Goal: Transaction & Acquisition: Purchase product/service

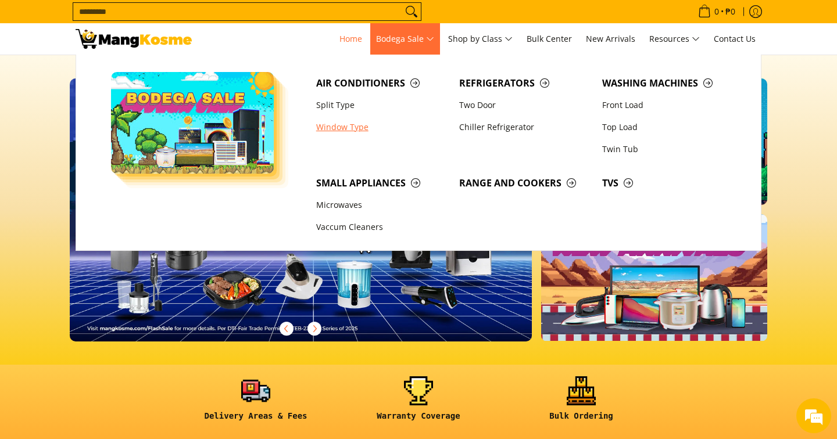
click at [358, 126] on link "Window Type" at bounding box center [381, 127] width 143 height 22
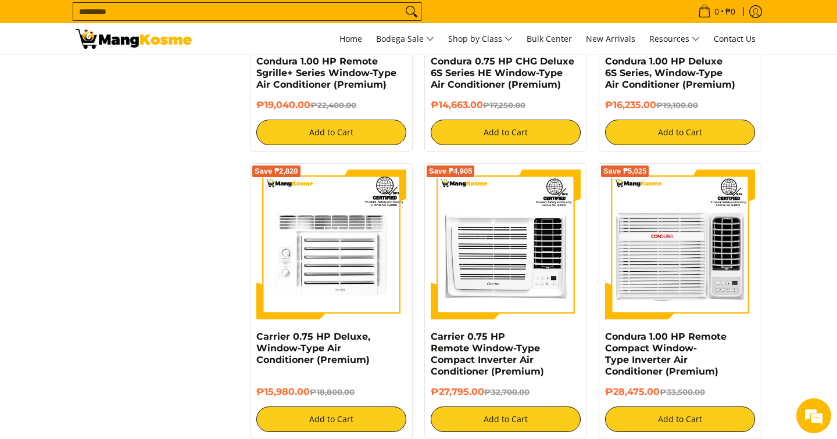
scroll to position [1393, 0]
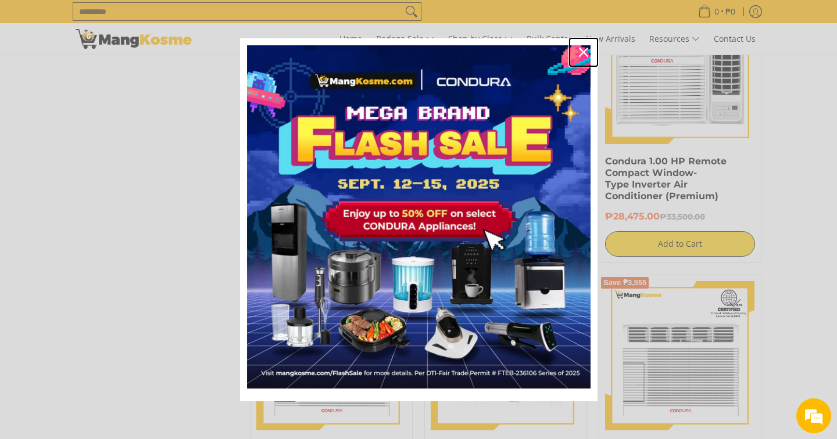
click at [585, 50] on icon "close icon" at bounding box center [583, 52] width 9 height 9
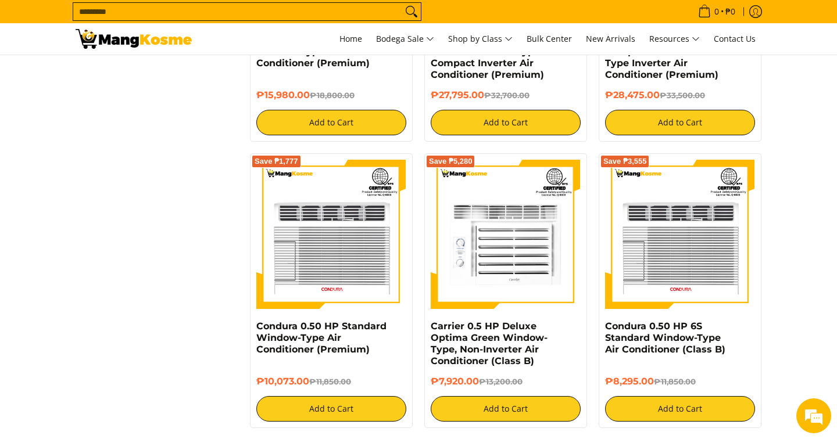
scroll to position [1515, 0]
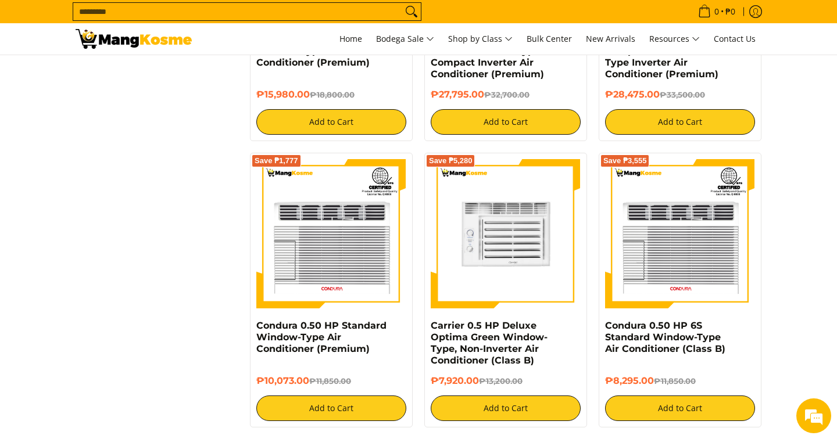
click at [464, 259] on img at bounding box center [506, 234] width 150 height 150
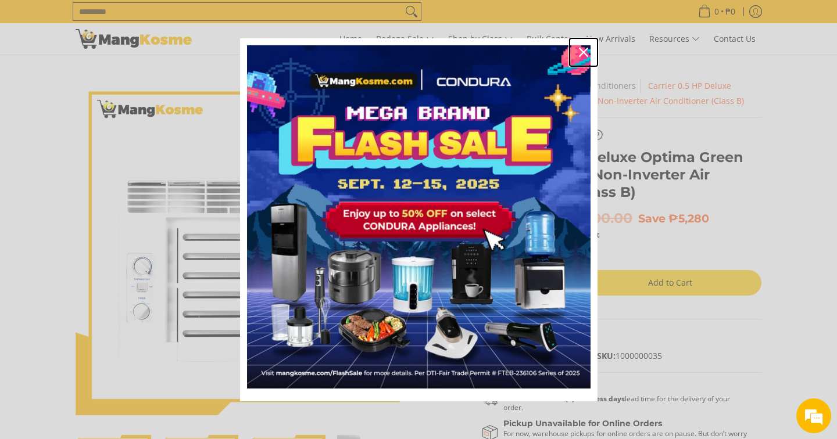
click at [585, 48] on icon "close icon" at bounding box center [583, 52] width 9 height 9
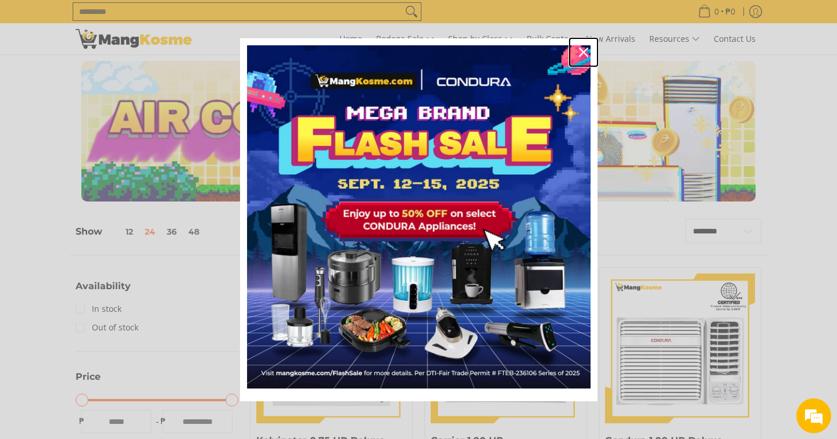
click at [588, 52] on div "Close" at bounding box center [583, 52] width 19 height 19
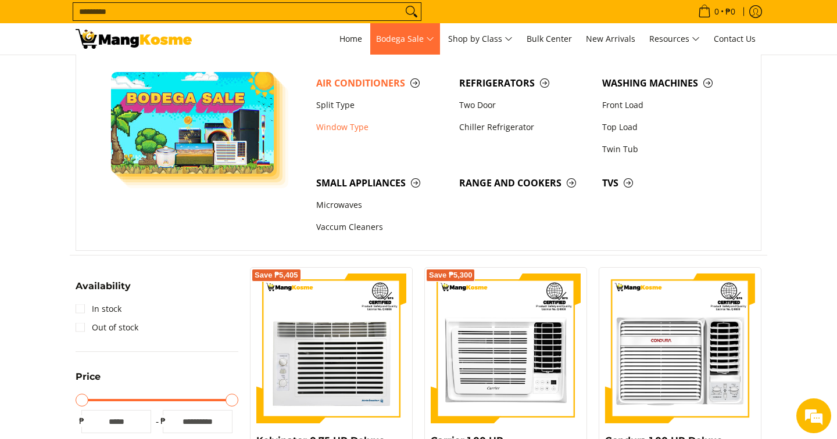
click at [406, 40] on span "Bodega Sale" at bounding box center [405, 39] width 58 height 15
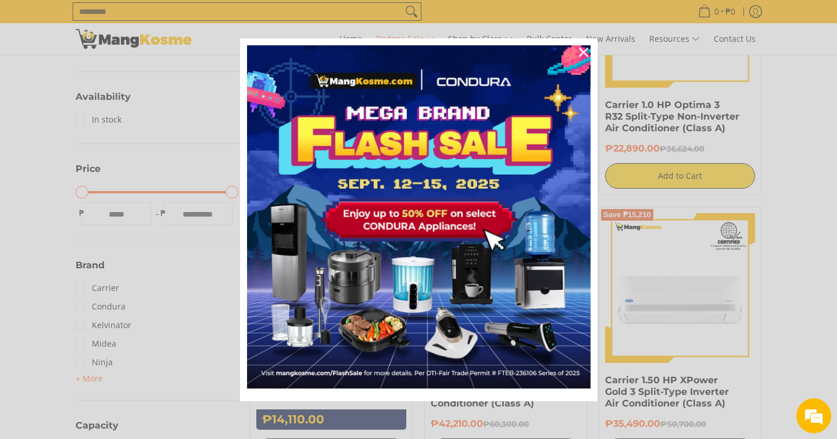
scroll to position [528, 0]
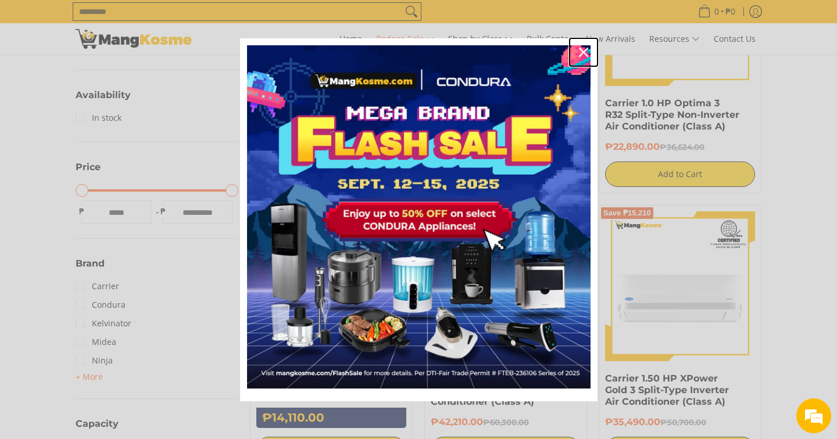
click at [585, 52] on icon "close icon" at bounding box center [583, 52] width 9 height 9
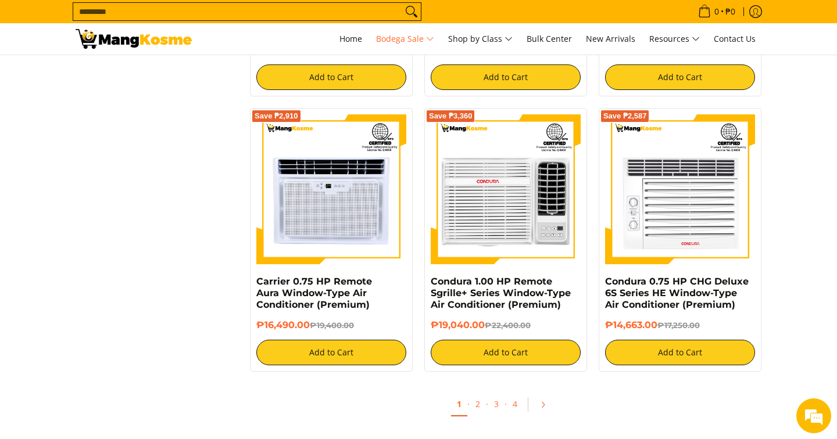
scroll to position [2291, 0]
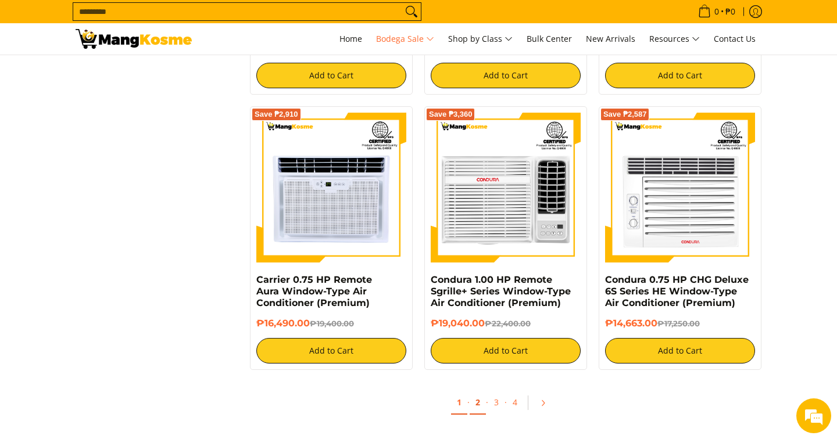
click at [475, 410] on link "2" at bounding box center [478, 403] width 16 height 24
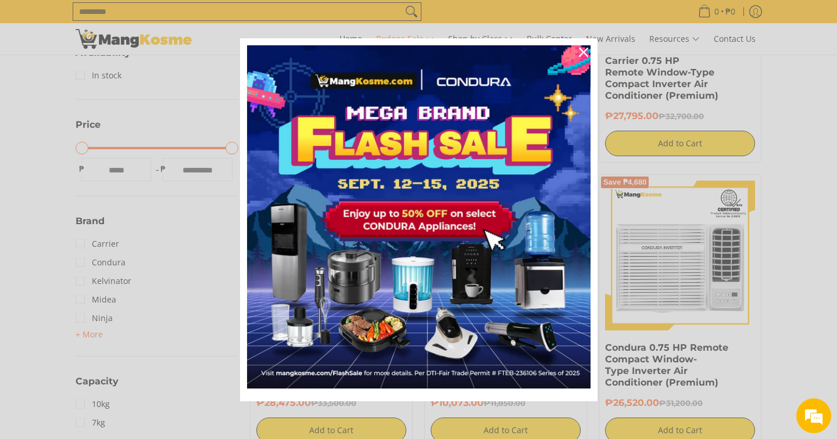
scroll to position [572, 0]
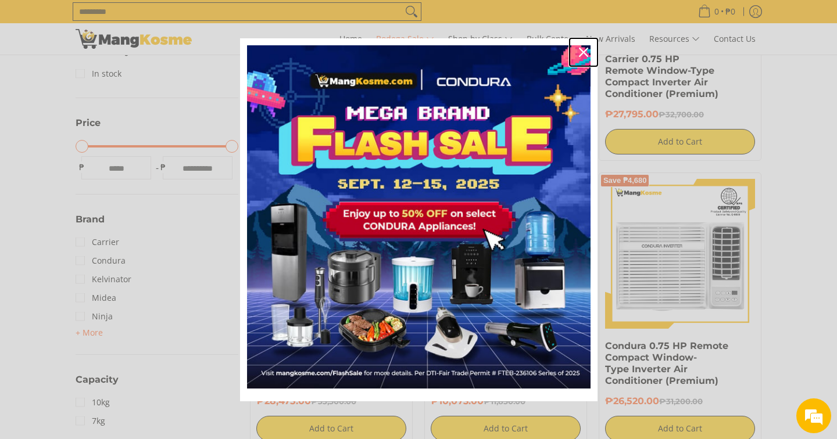
click at [583, 55] on icon "close icon" at bounding box center [583, 52] width 9 height 9
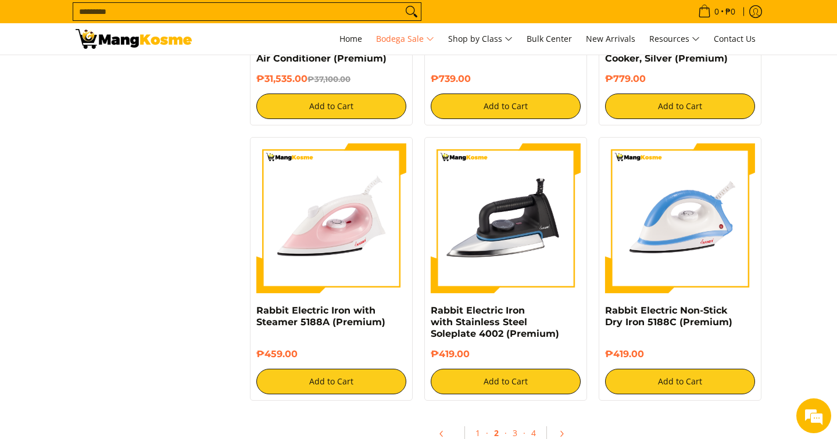
scroll to position [2355, 0]
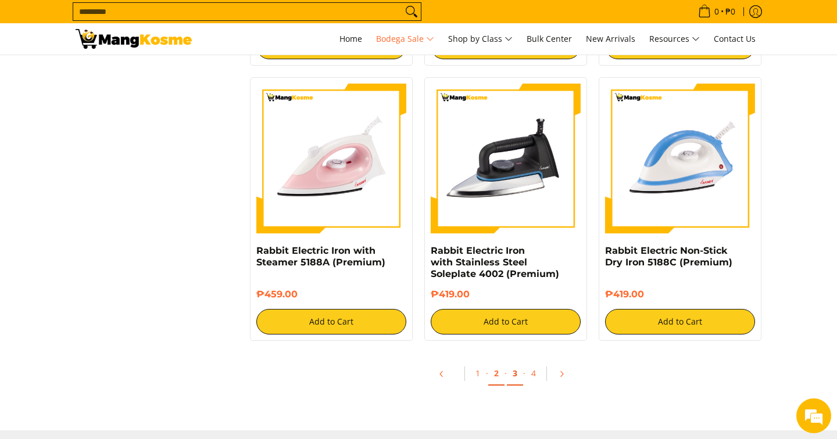
click at [516, 373] on link "3" at bounding box center [515, 374] width 16 height 24
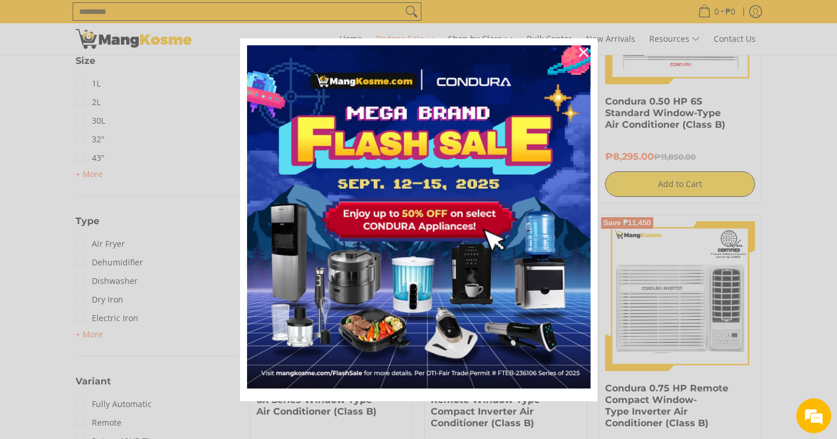
scroll to position [1380, 0]
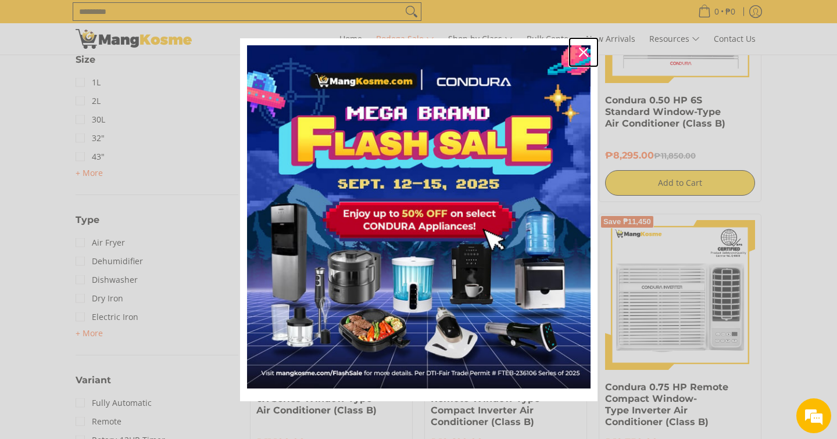
click at [582, 48] on icon "close icon" at bounding box center [583, 52] width 9 height 9
